Goal: Complete application form

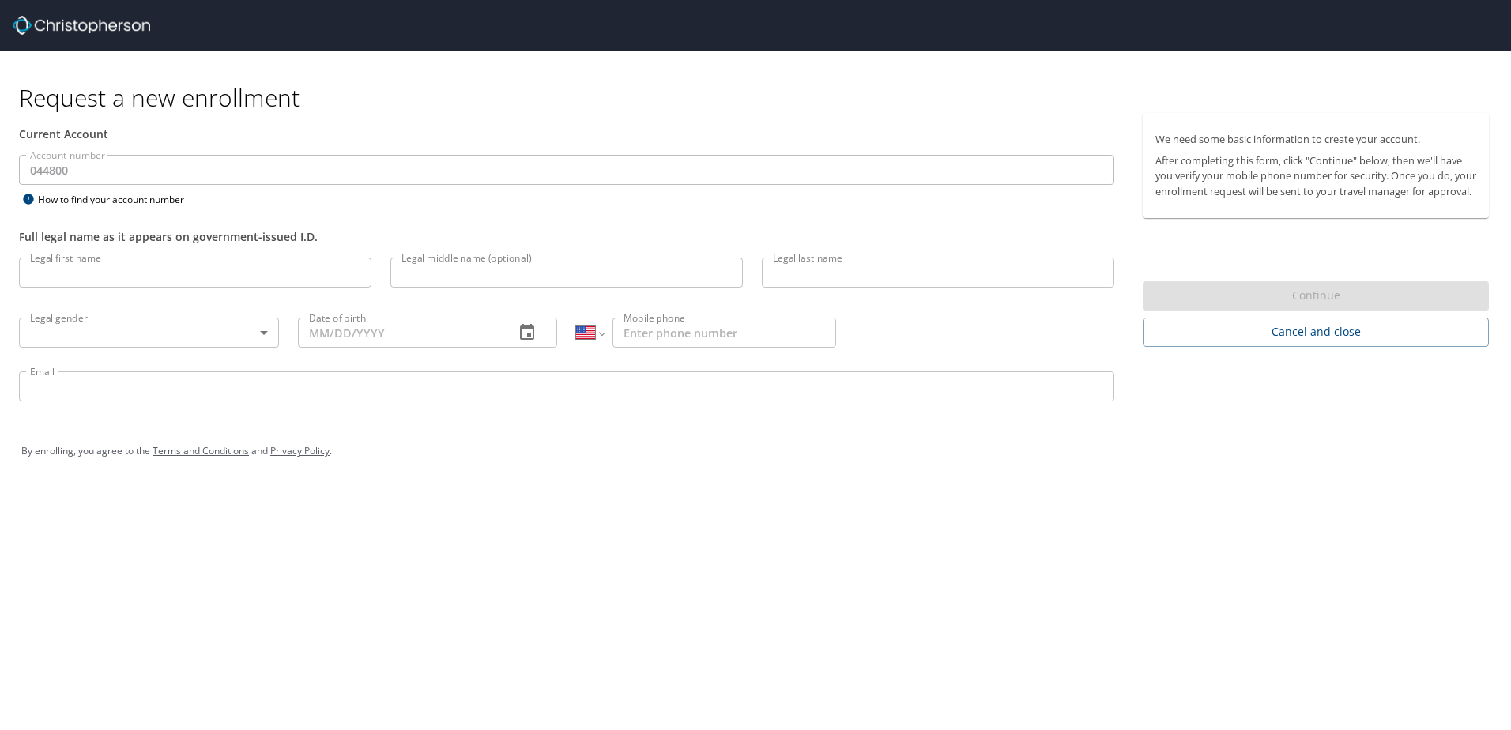
select select "US"
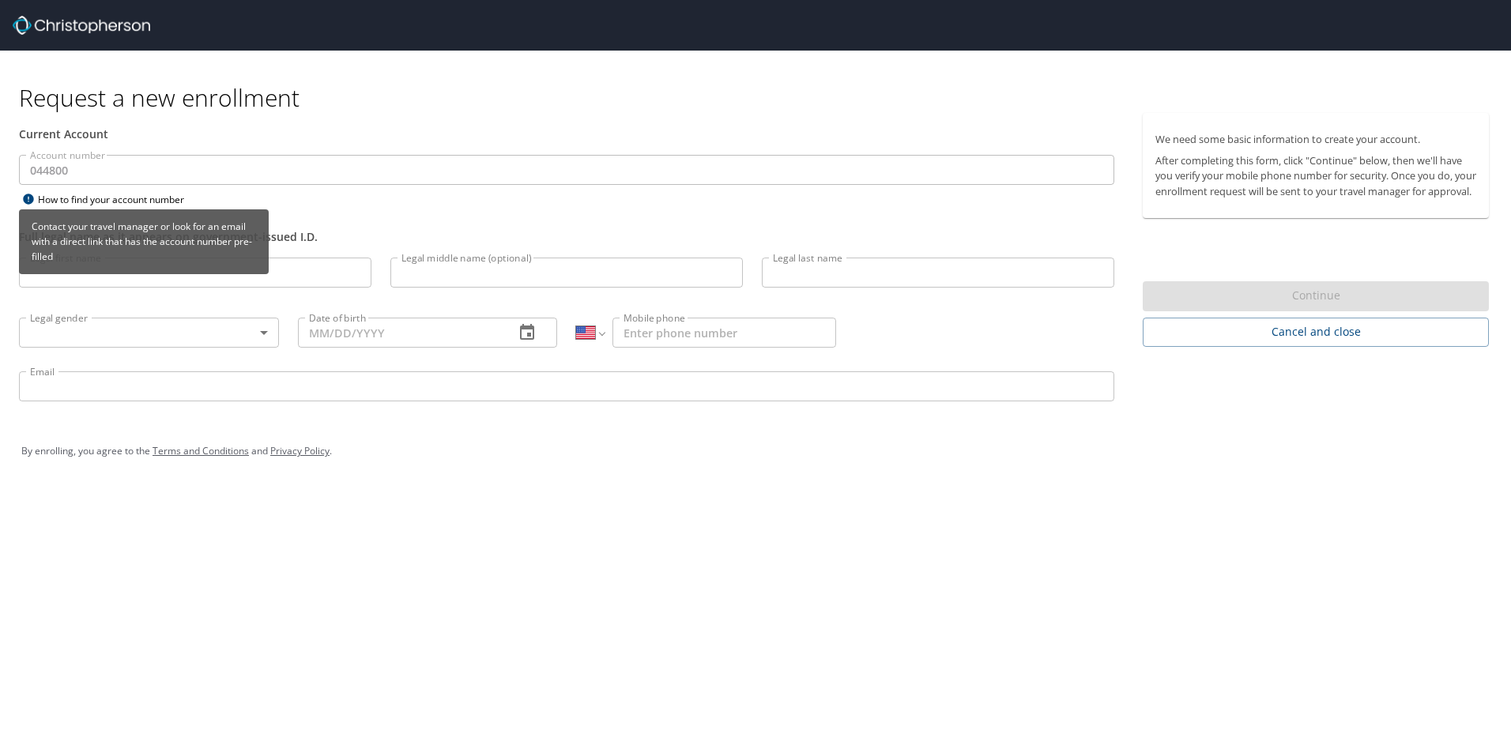
click at [34, 194] on icon at bounding box center [28, 199] width 19 height 13
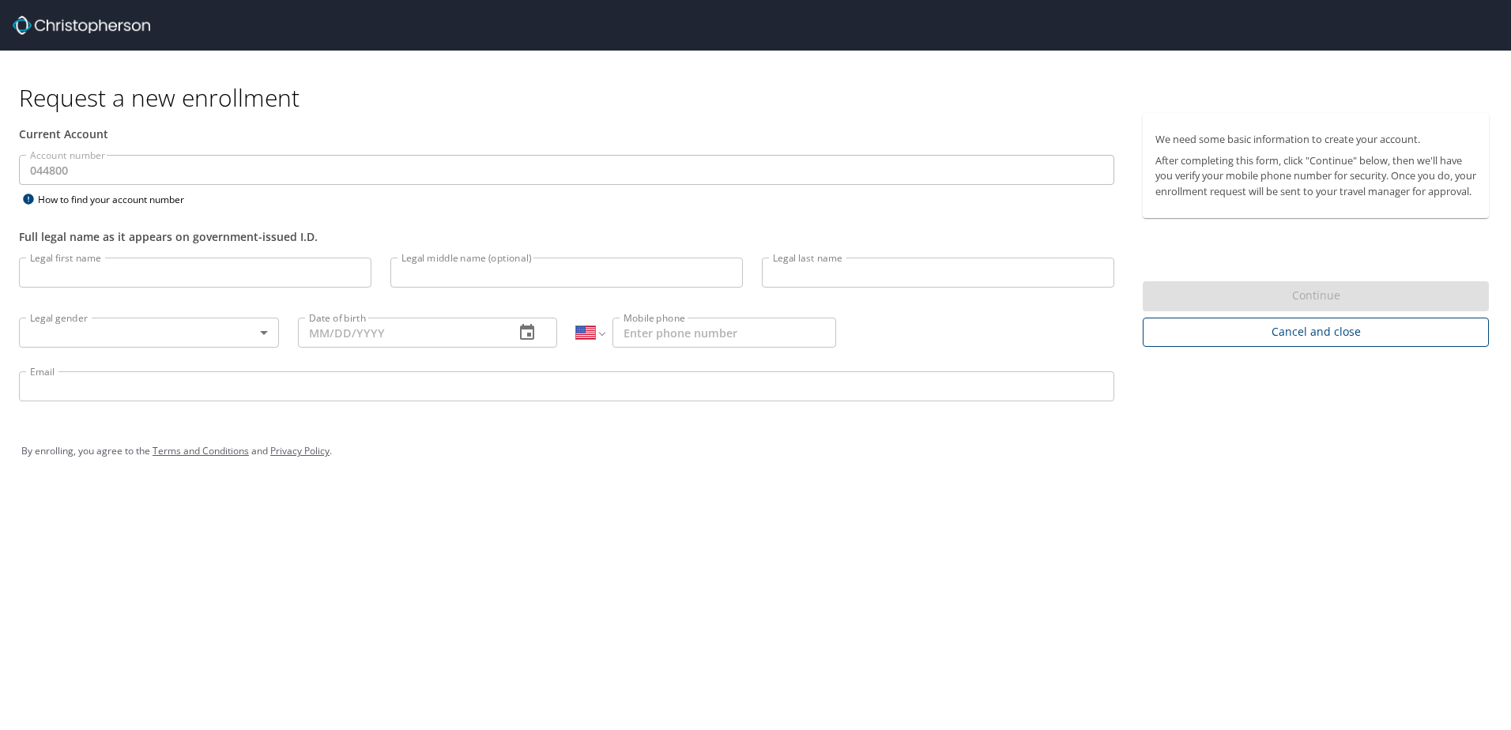
click at [1360, 342] on span "Cancel and close" at bounding box center [1316, 333] width 321 height 20
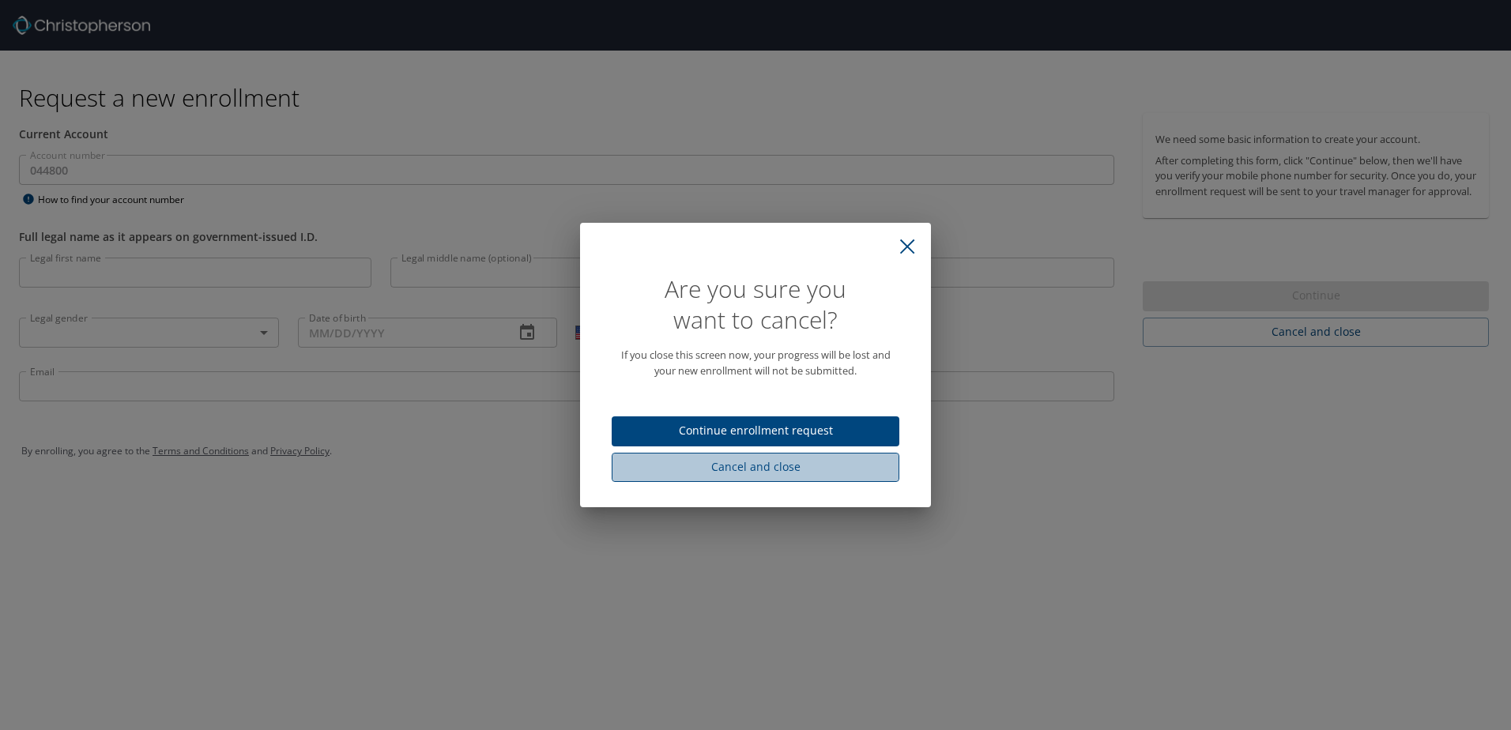
click at [827, 462] on span "Cancel and close" at bounding box center [756, 468] width 262 height 20
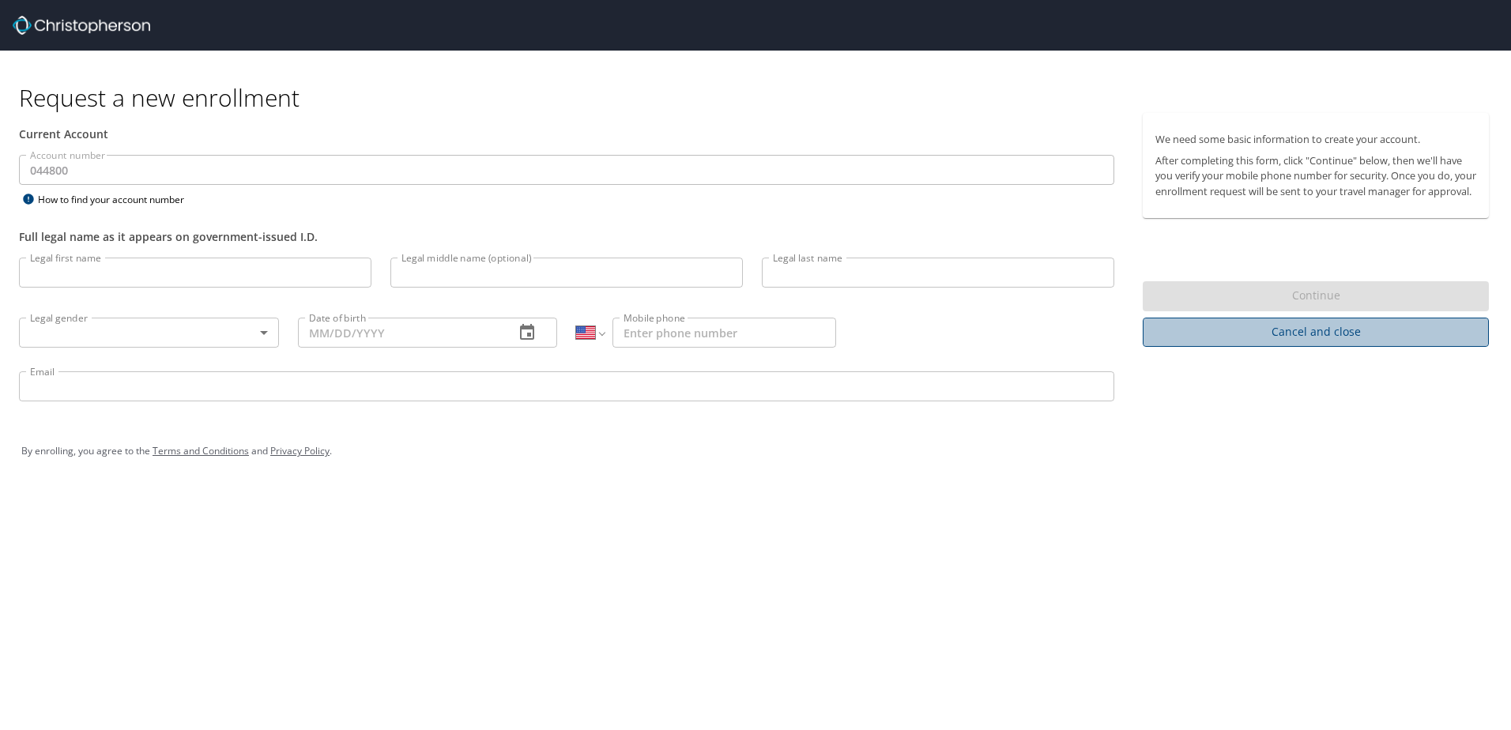
click at [1277, 342] on span "Cancel and close" at bounding box center [1316, 333] width 321 height 20
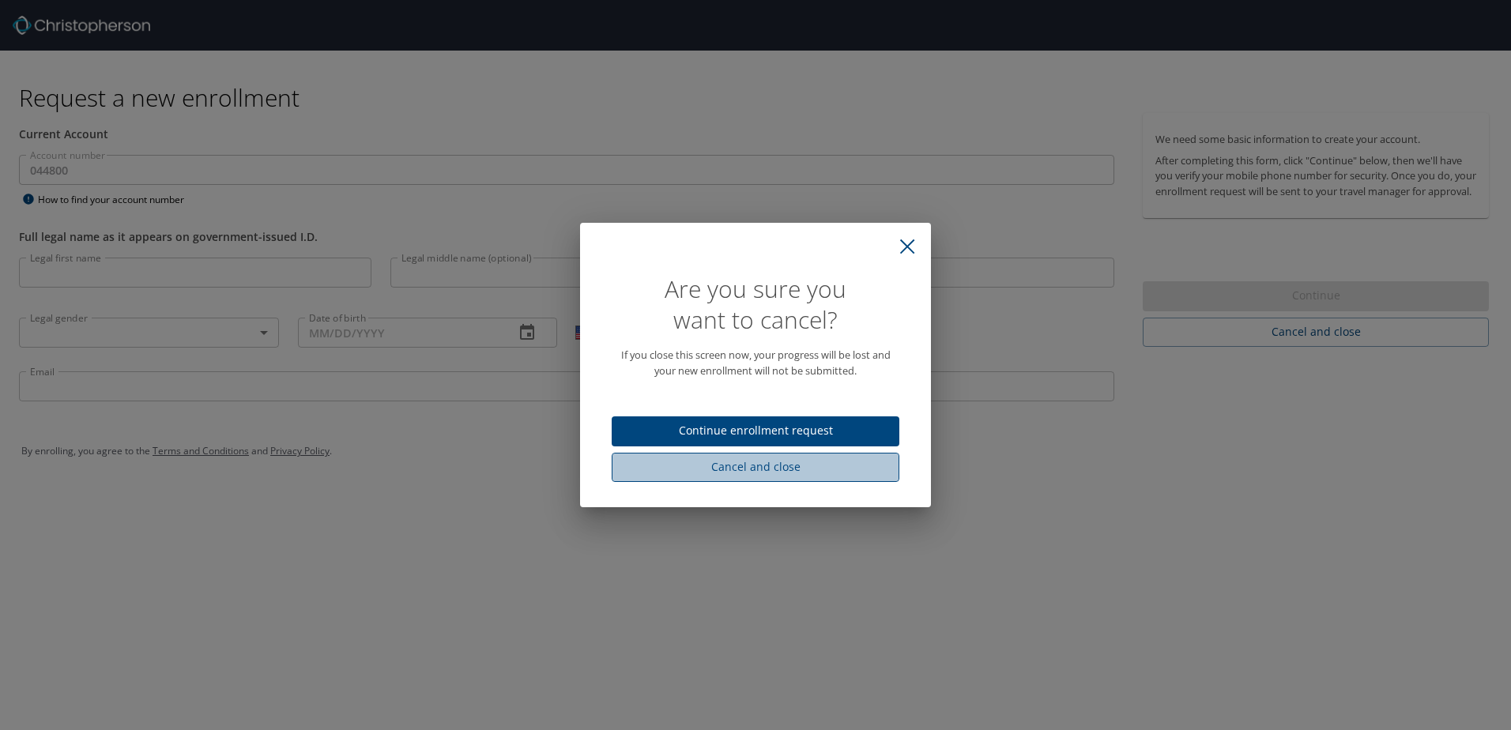
click at [780, 462] on span "Cancel and close" at bounding box center [756, 468] width 262 height 20
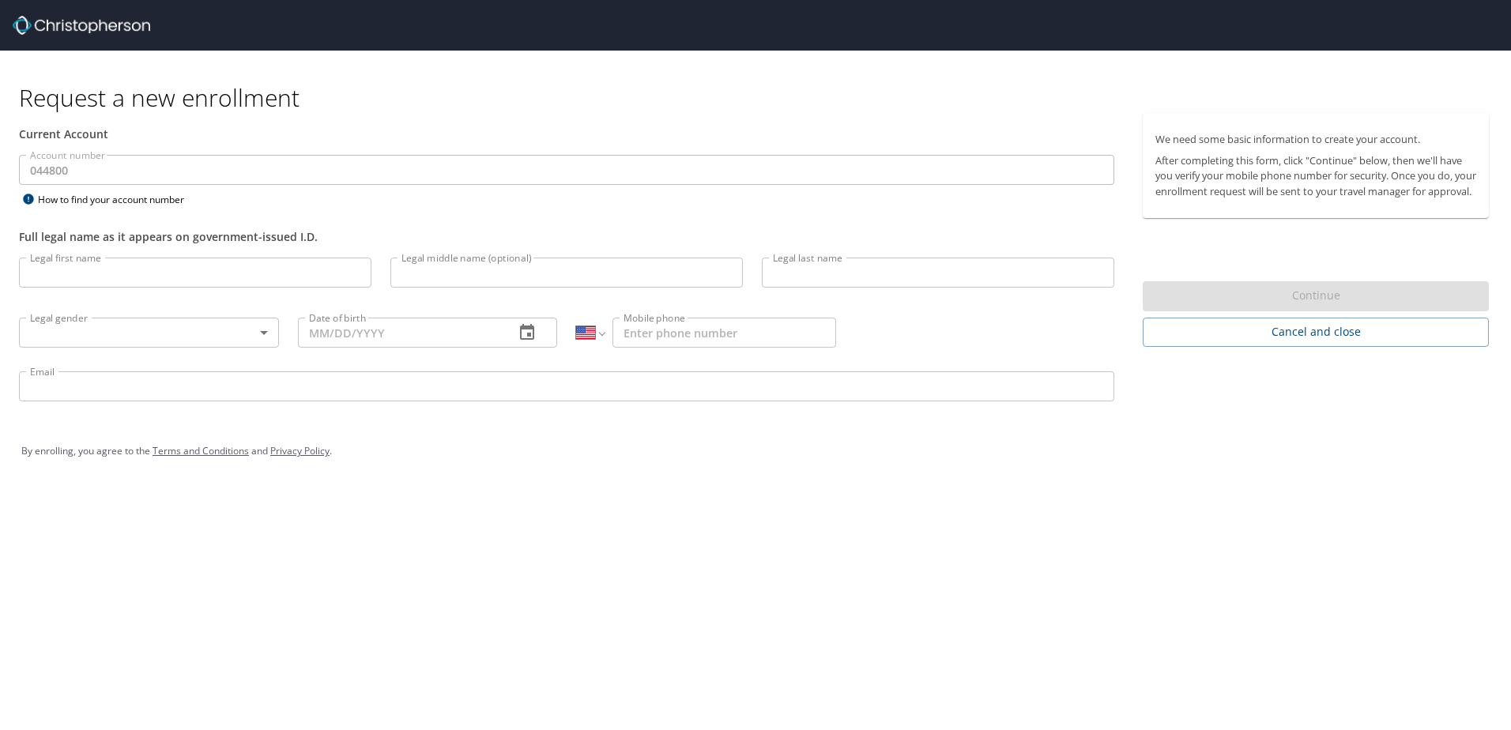
select select "US"
